Goal: Task Accomplishment & Management: Manage account settings

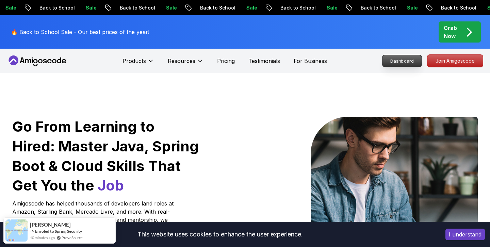
click at [400, 58] on p "Dashboard" at bounding box center [401, 61] width 39 height 12
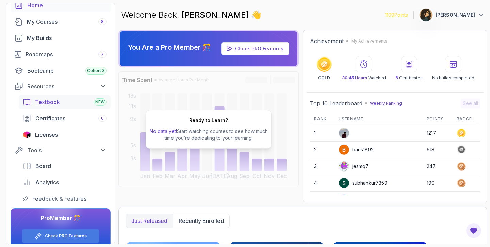
scroll to position [48, 0]
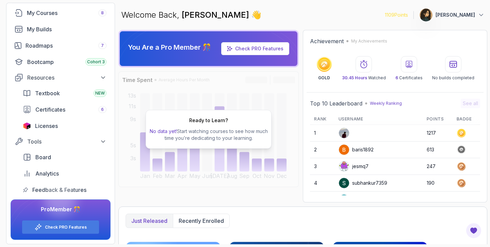
click at [173, 46] on p "You Are a Pro Member 🎊" at bounding box center [169, 47] width 83 height 10
click at [446, 15] on p "[PERSON_NAME]" at bounding box center [454, 15] width 39 height 7
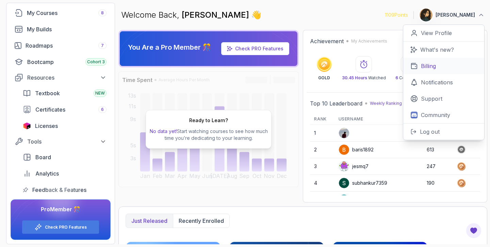
click at [432, 64] on p "Billing" at bounding box center [428, 66] width 15 height 8
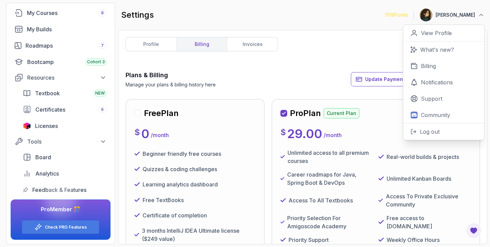
click at [338, 65] on div "profile billing invoices Plans & Billing Manage your plans & billing history he…" at bounding box center [302, 137] width 354 height 200
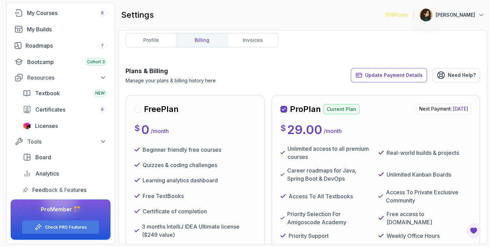
scroll to position [5, 0]
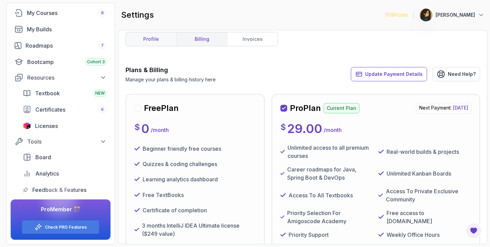
click at [157, 37] on link "profile" at bounding box center [151, 39] width 50 height 14
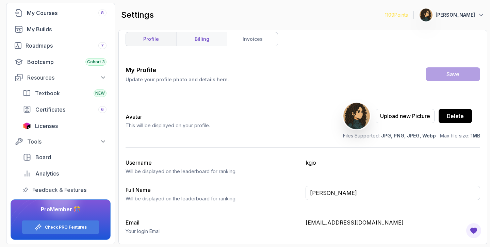
click at [197, 42] on link "billing" at bounding box center [201, 39] width 51 height 14
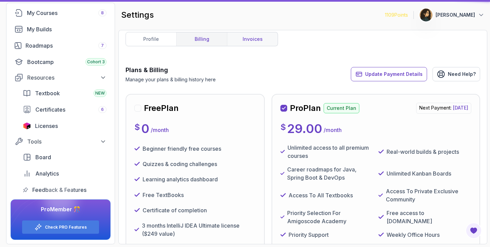
click at [246, 42] on link "invoices" at bounding box center [252, 39] width 51 height 14
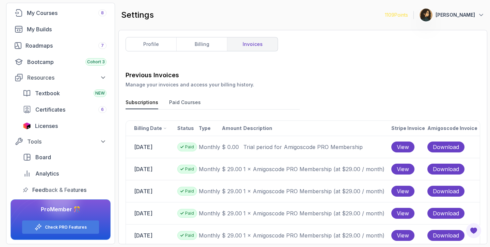
click at [185, 100] on button "Paid Courses" at bounding box center [185, 104] width 32 height 10
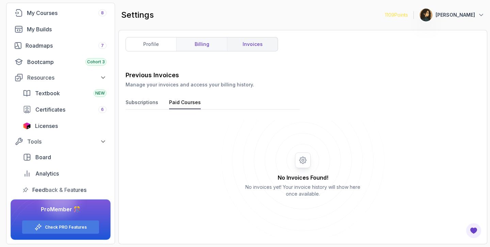
click at [212, 45] on link "billing" at bounding box center [201, 44] width 51 height 14
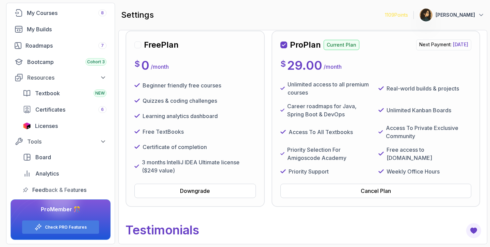
scroll to position [30, 0]
